Goal: Consume media (video, audio)

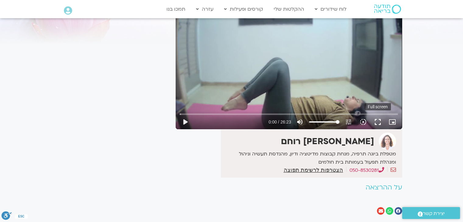
click at [380, 122] on button "fullscreen" at bounding box center [377, 122] width 15 height 15
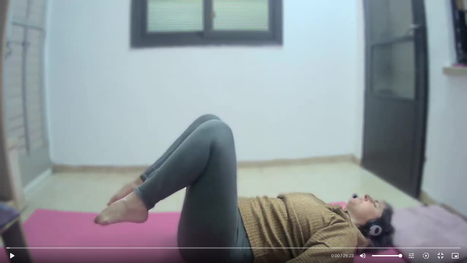
click at [112, 85] on div "Skip Ad 7:34 play_arrow 0:00 / 26:23 volume_up Mute tune Resolution Auto 480p s…" at bounding box center [233, 131] width 467 height 263
click at [10, 222] on button "pause" at bounding box center [12, 255] width 15 height 15
click at [11, 222] on button "play_arrow" at bounding box center [12, 255] width 15 height 15
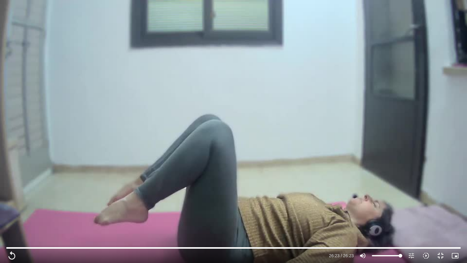
click at [22, 222] on div at bounding box center [173, 255] width 309 height 15
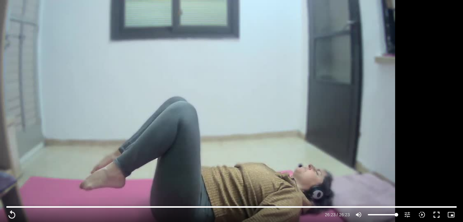
type input "1583.64"
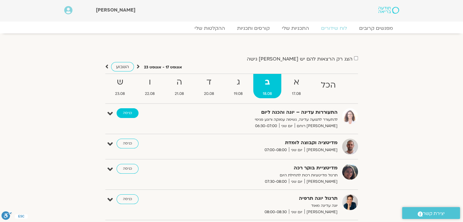
click at [130, 111] on link "כניסה" at bounding box center [128, 113] width 22 height 10
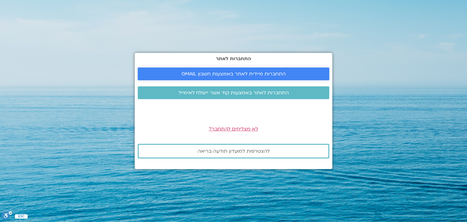
click at [213, 72] on span "התחברות מיידית לאתר באמצעות חשבון GMAIL" at bounding box center [234, 73] width 104 height 5
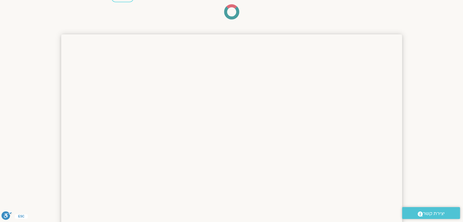
scroll to position [68, 0]
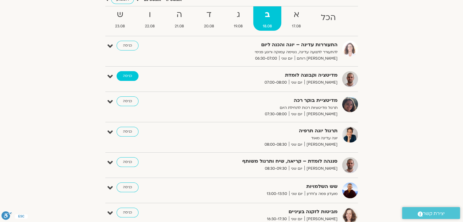
click at [130, 76] on link "כניסה" at bounding box center [128, 76] width 22 height 10
